Goal: Information Seeking & Learning: Learn about a topic

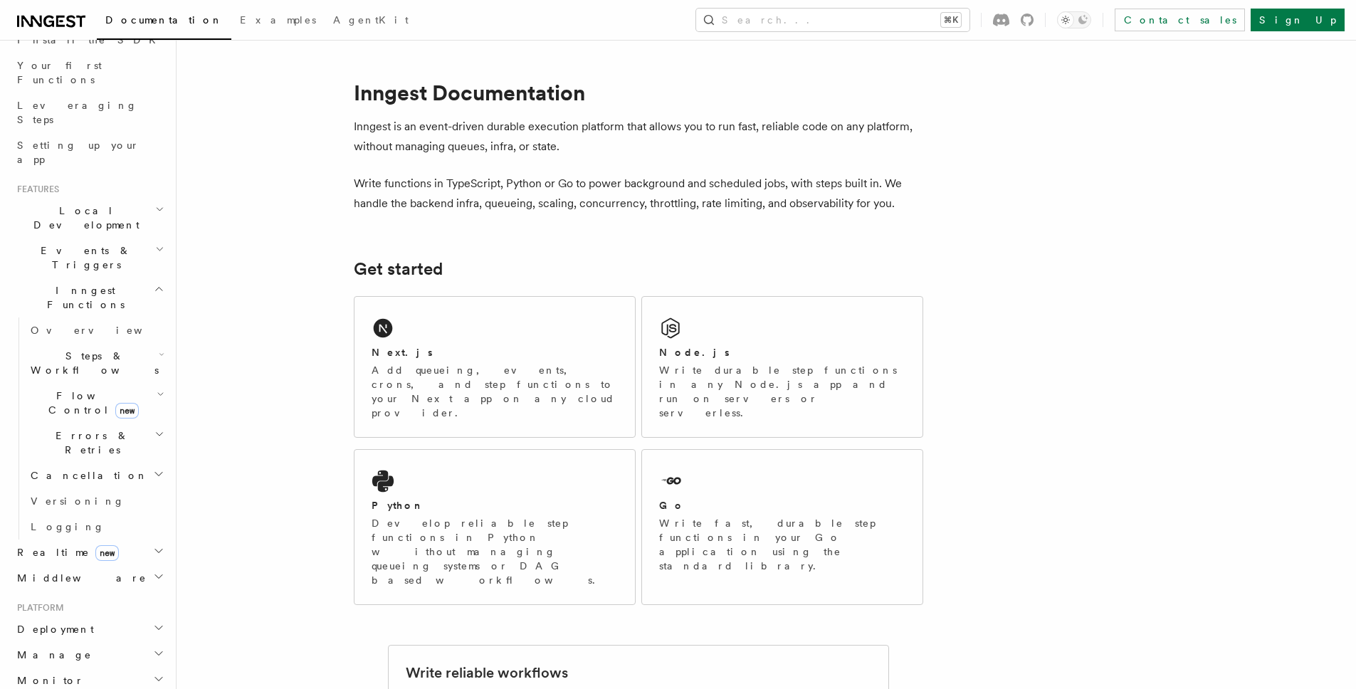
scroll to position [164, 0]
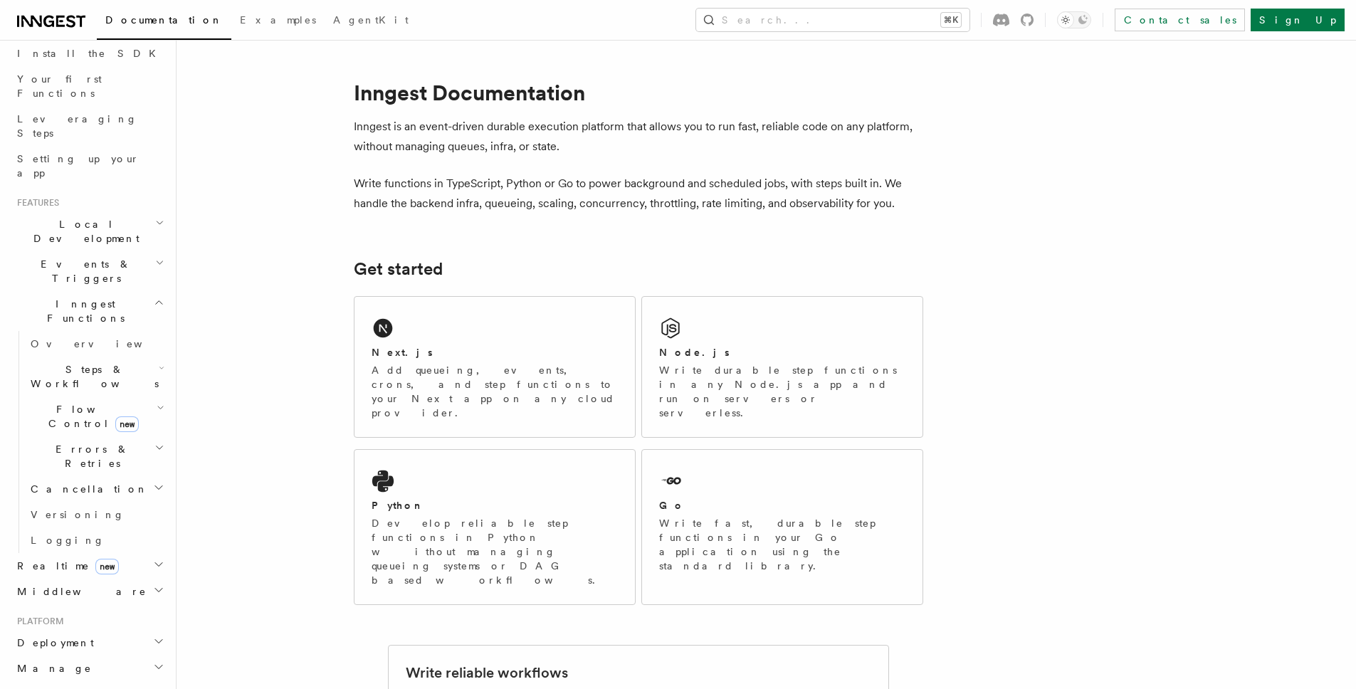
click at [103, 251] on h2 "Events & Triggers" at bounding box center [89, 271] width 156 height 40
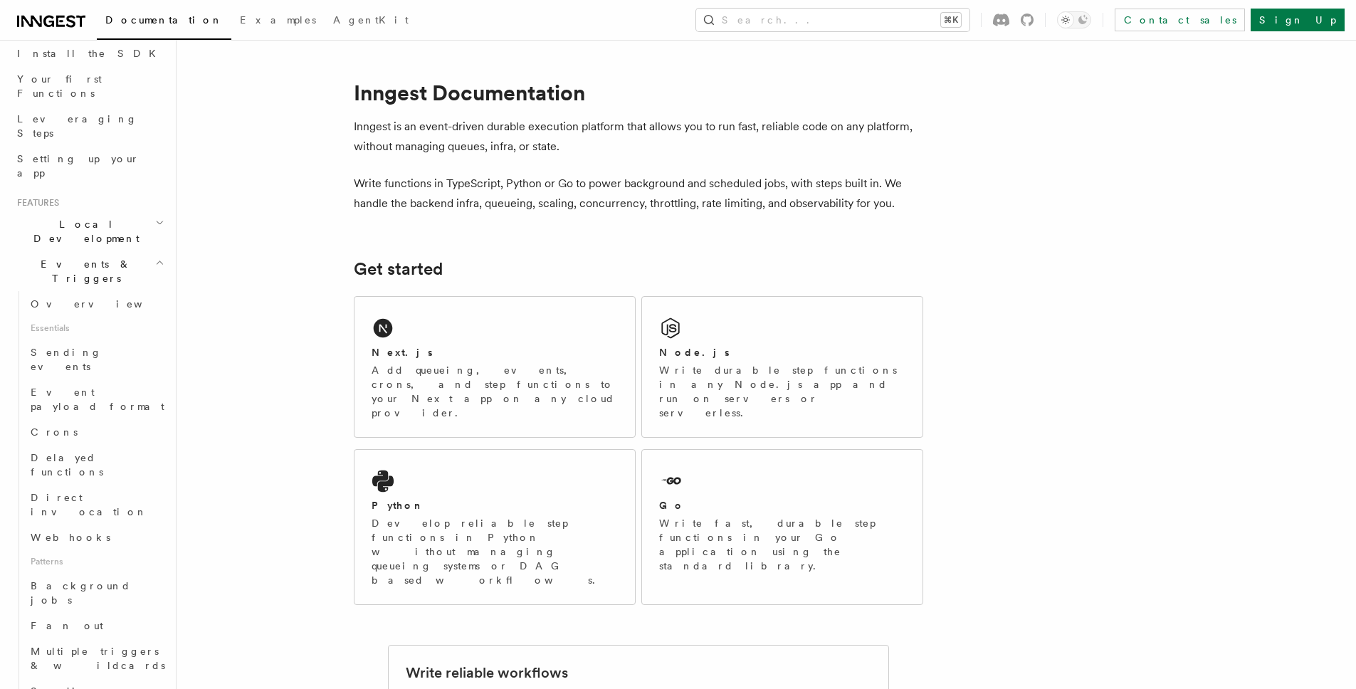
click at [95, 217] on span "Local Development" at bounding box center [83, 231] width 144 height 28
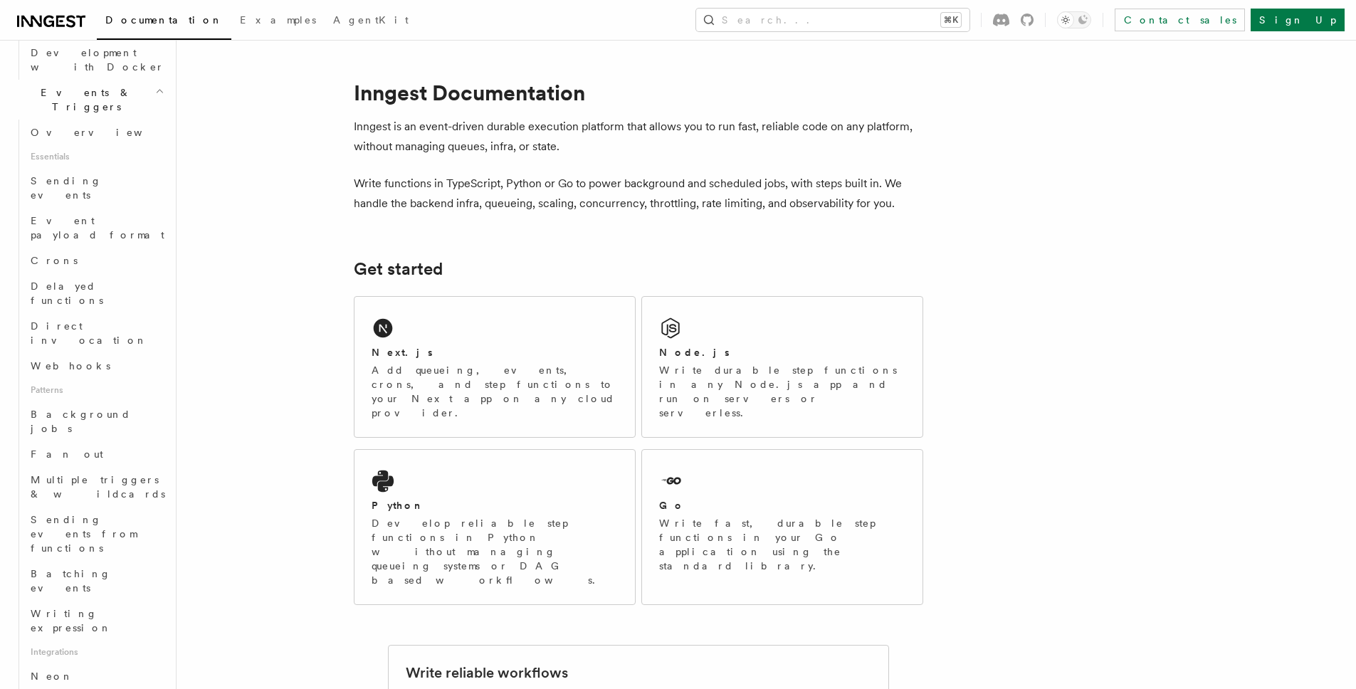
scroll to position [830, 0]
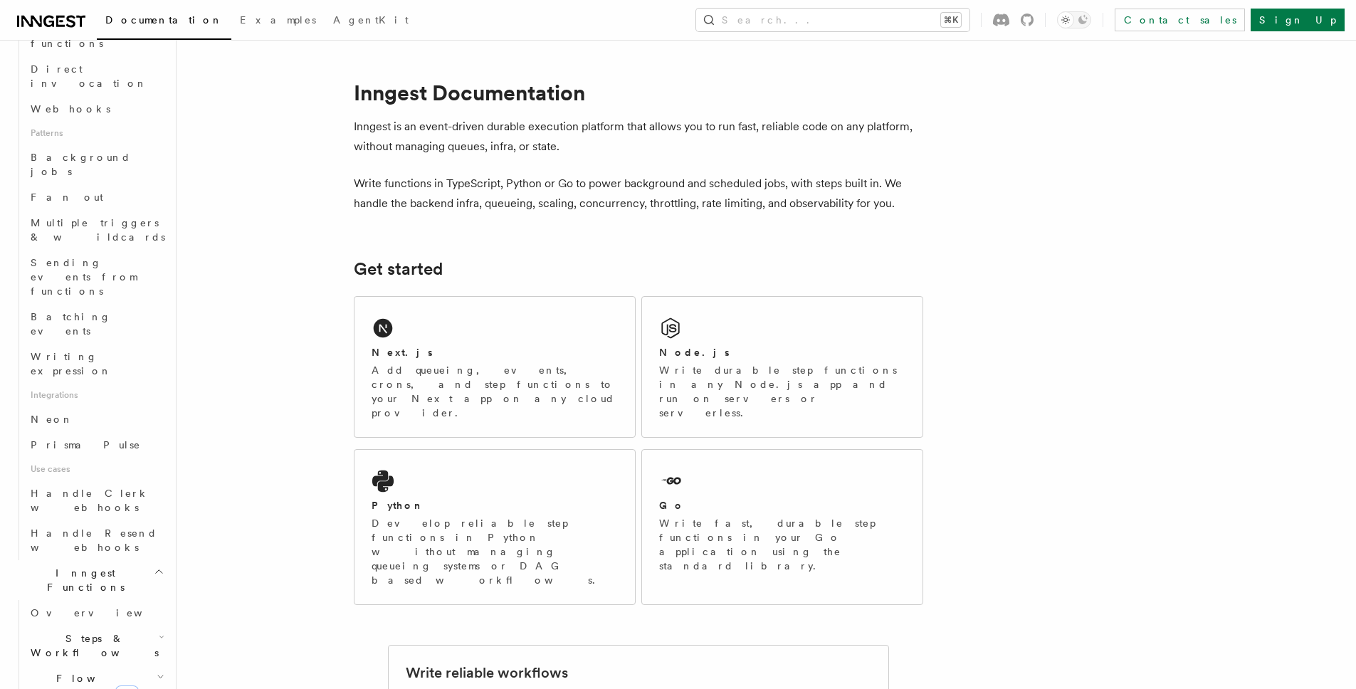
scroll to position [532, 0]
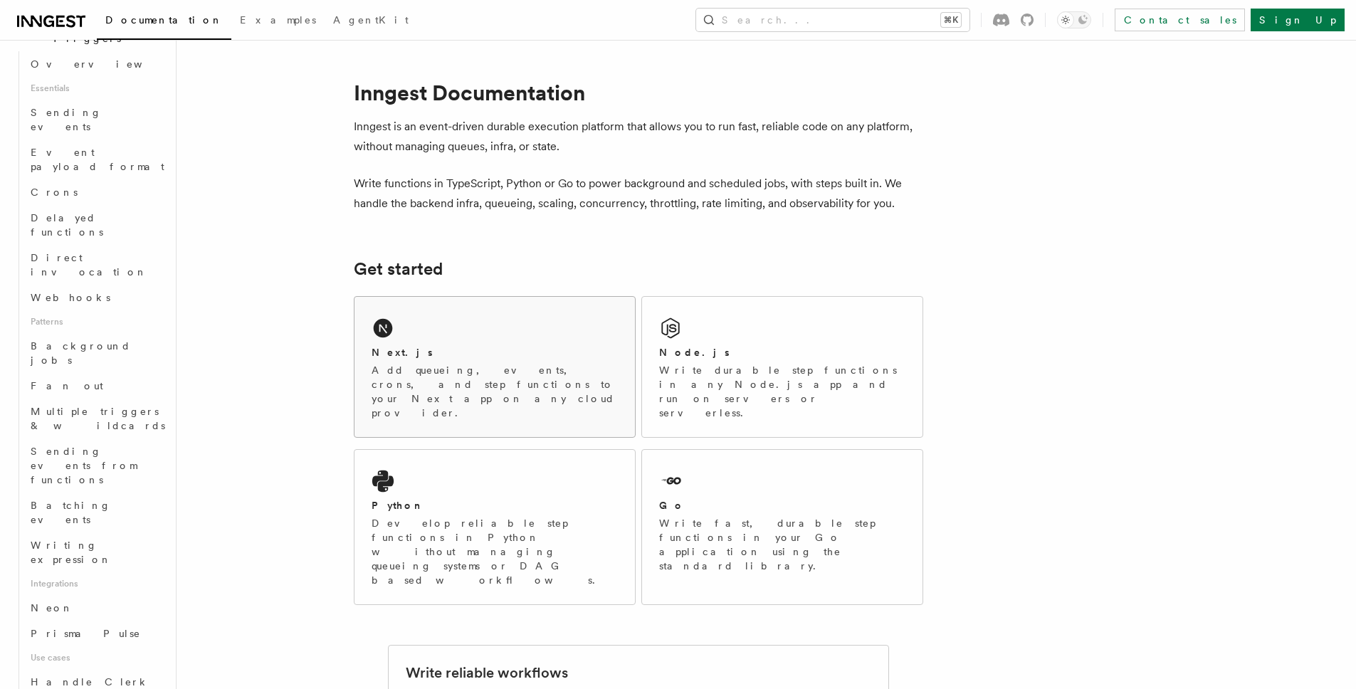
click at [552, 356] on div "Next.js" at bounding box center [494, 352] width 246 height 15
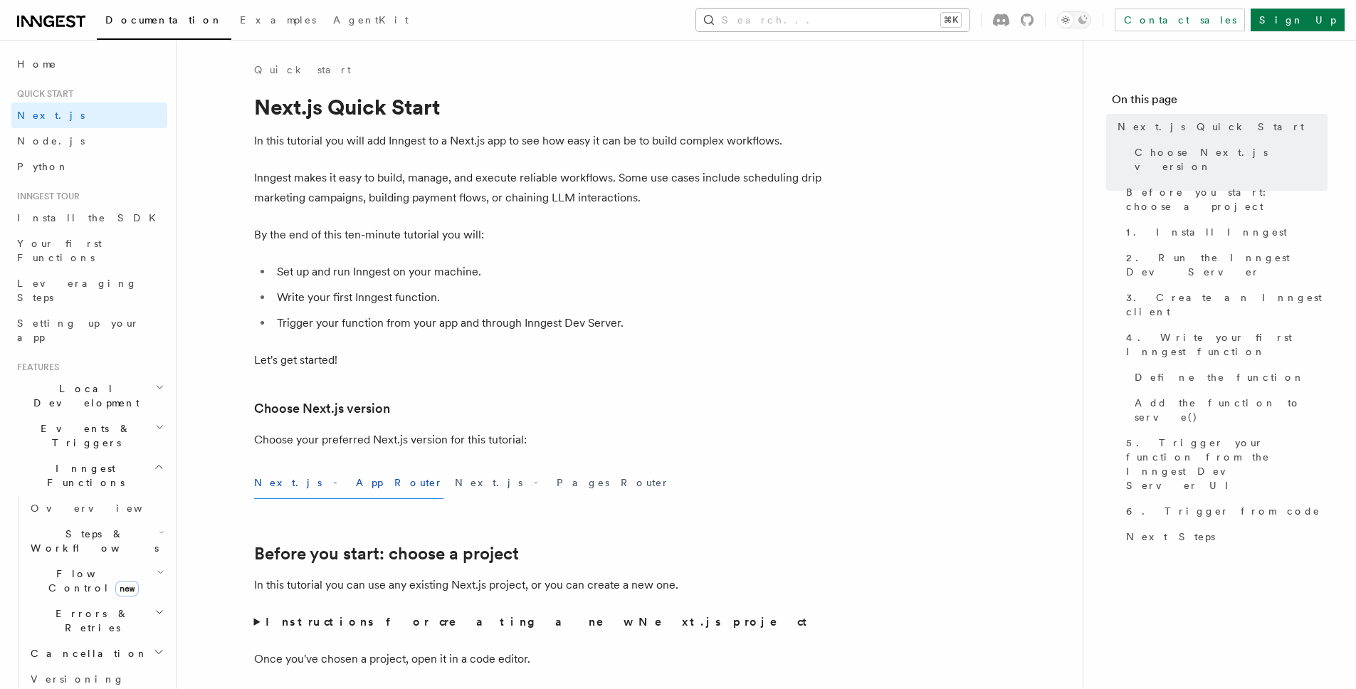
click at [969, 29] on button "Search... ⌘K" at bounding box center [832, 20] width 273 height 23
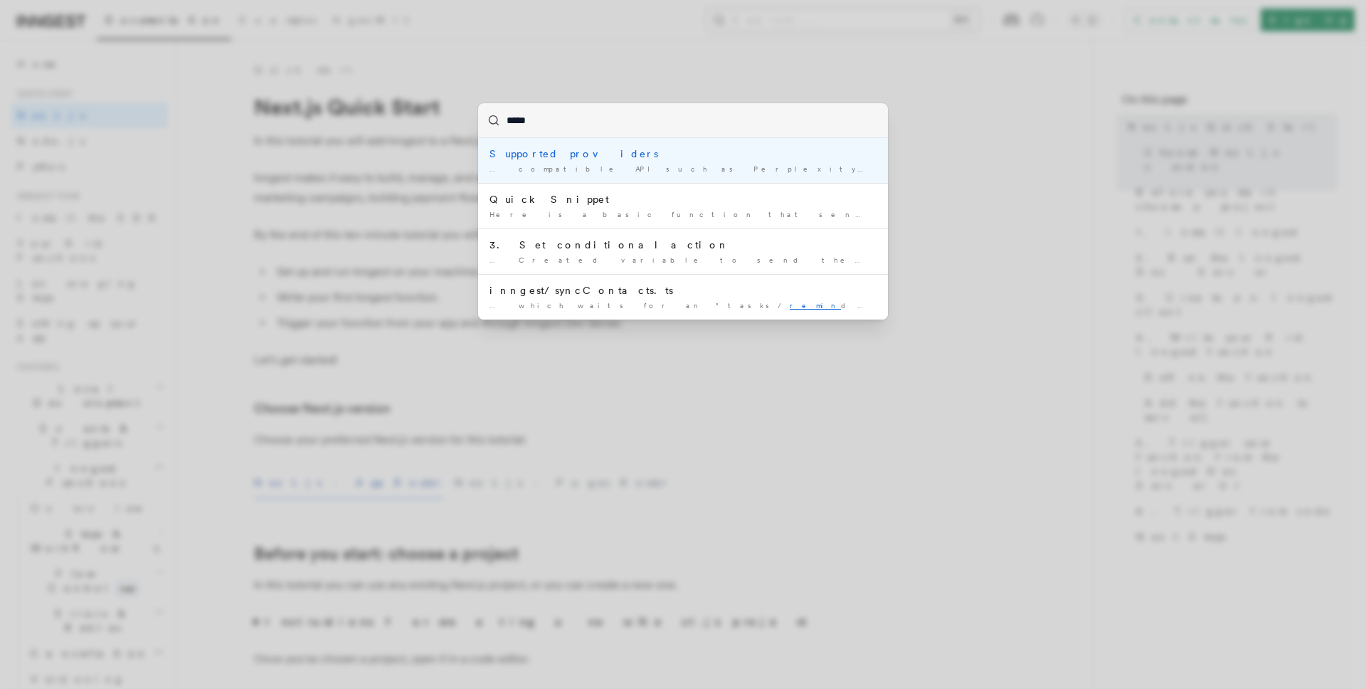
type input "******"
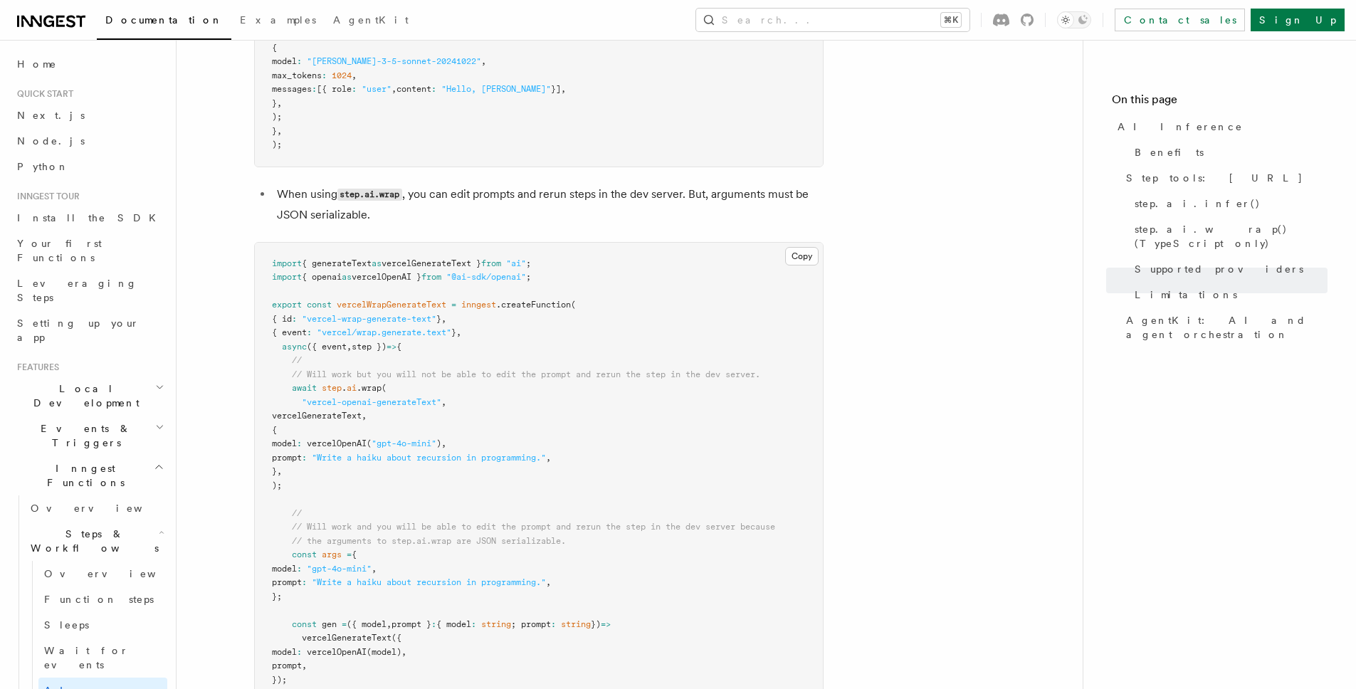
scroll to position [3366, 0]
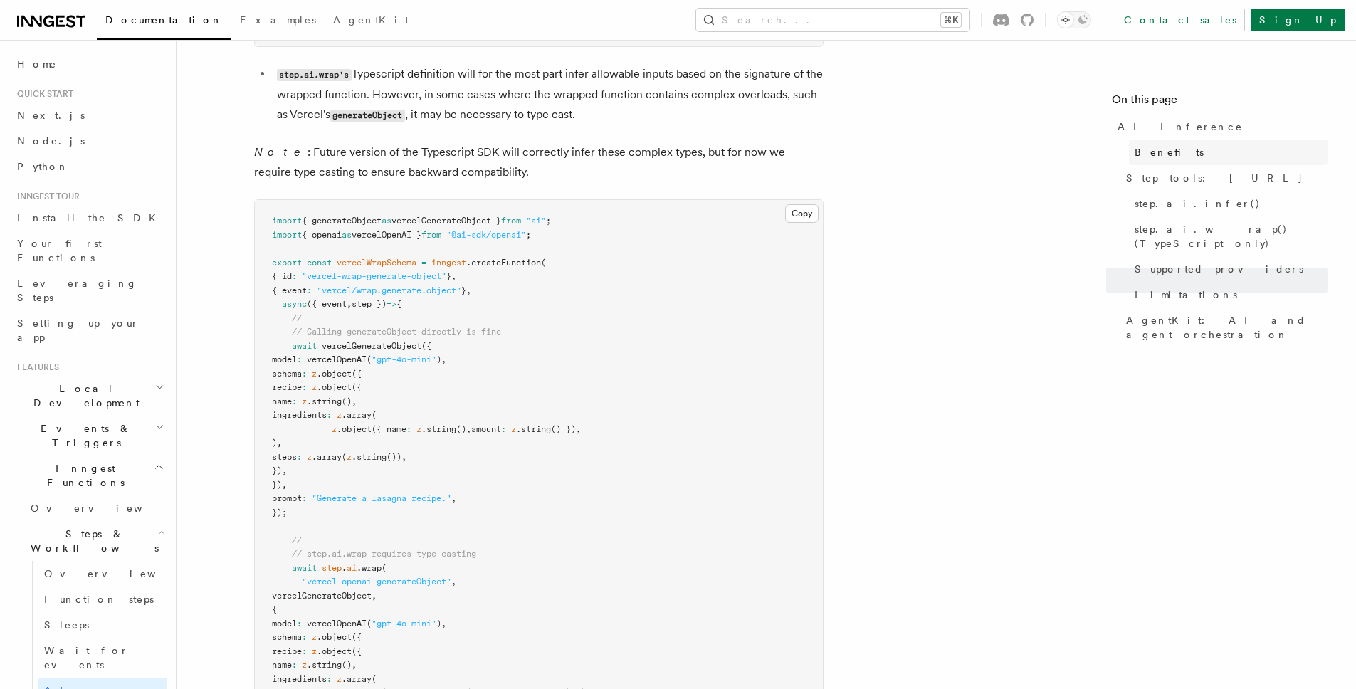
click at [1187, 139] on link "Benefits" at bounding box center [1228, 152] width 199 height 26
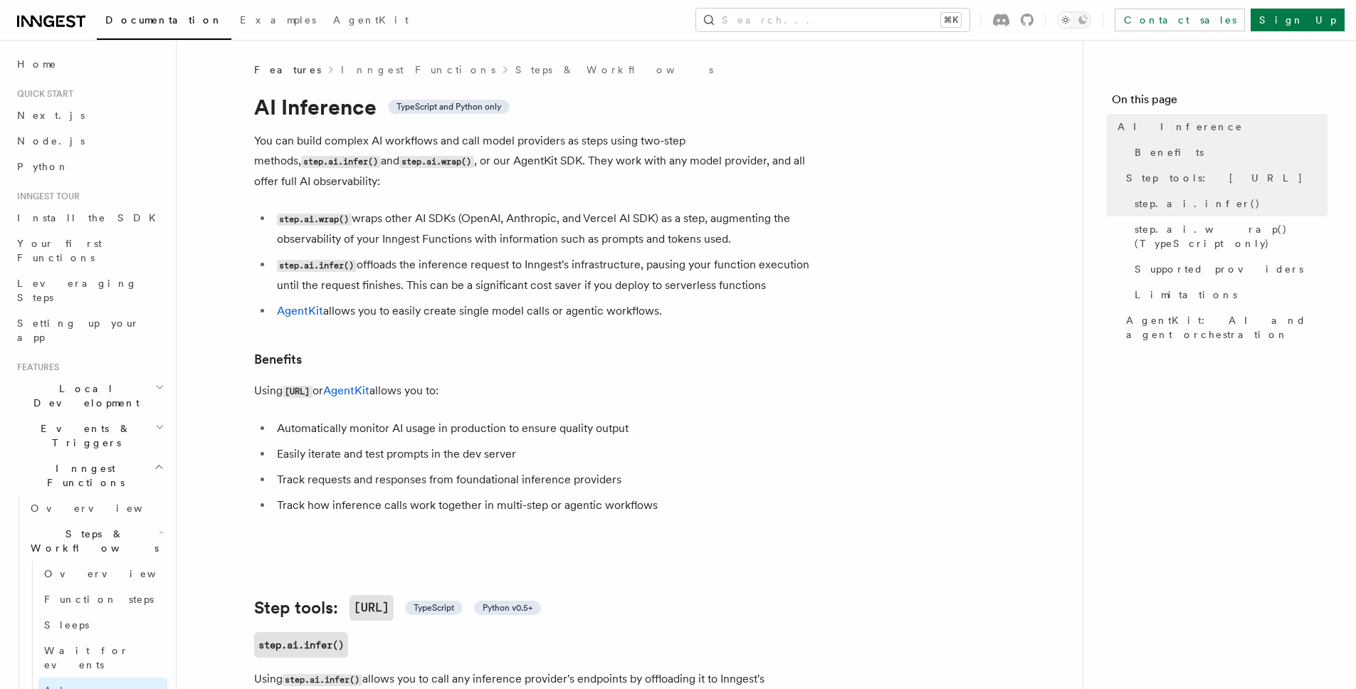
drag, startPoint x: 918, startPoint y: 381, endPoint x: 909, endPoint y: 372, distance: 12.1
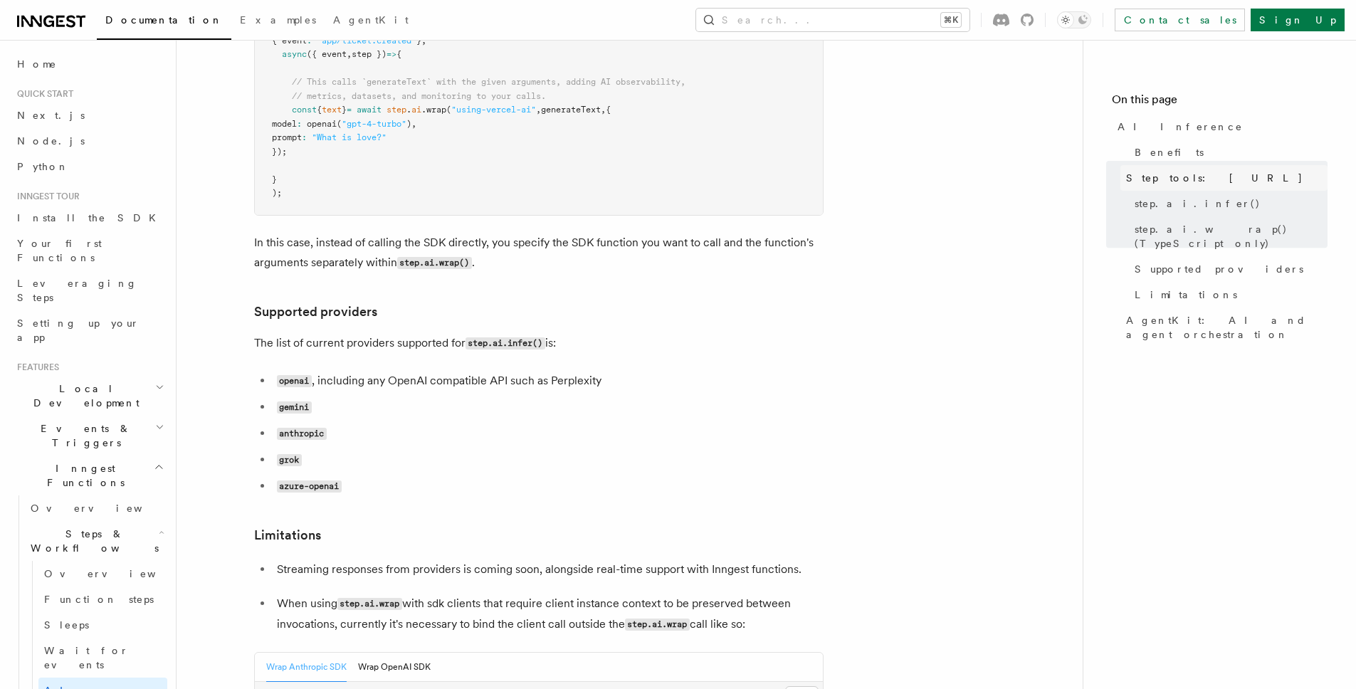
scroll to position [1754, 0]
